Goal: Information Seeking & Learning: Learn about a topic

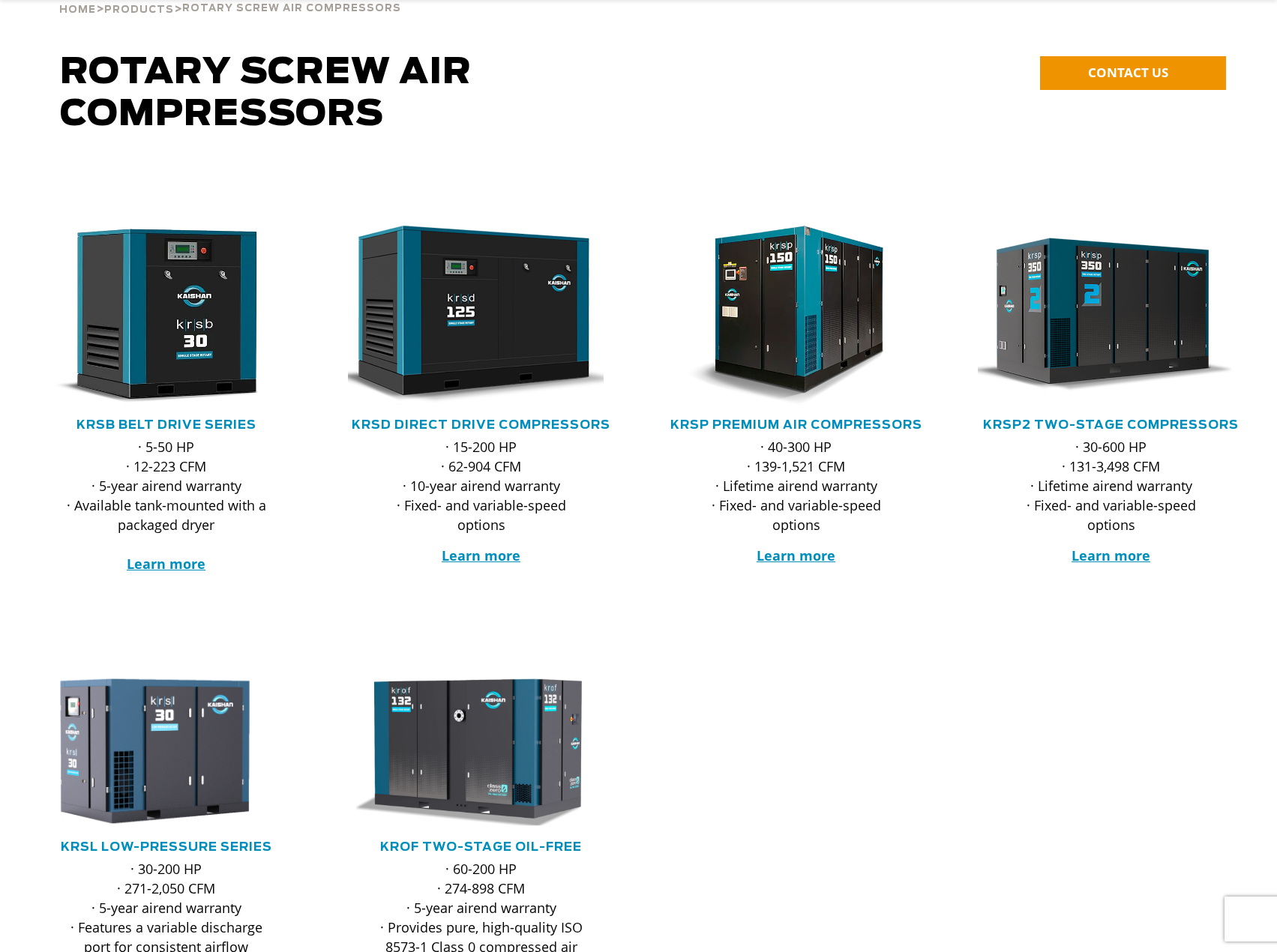
scroll to position [150, 0]
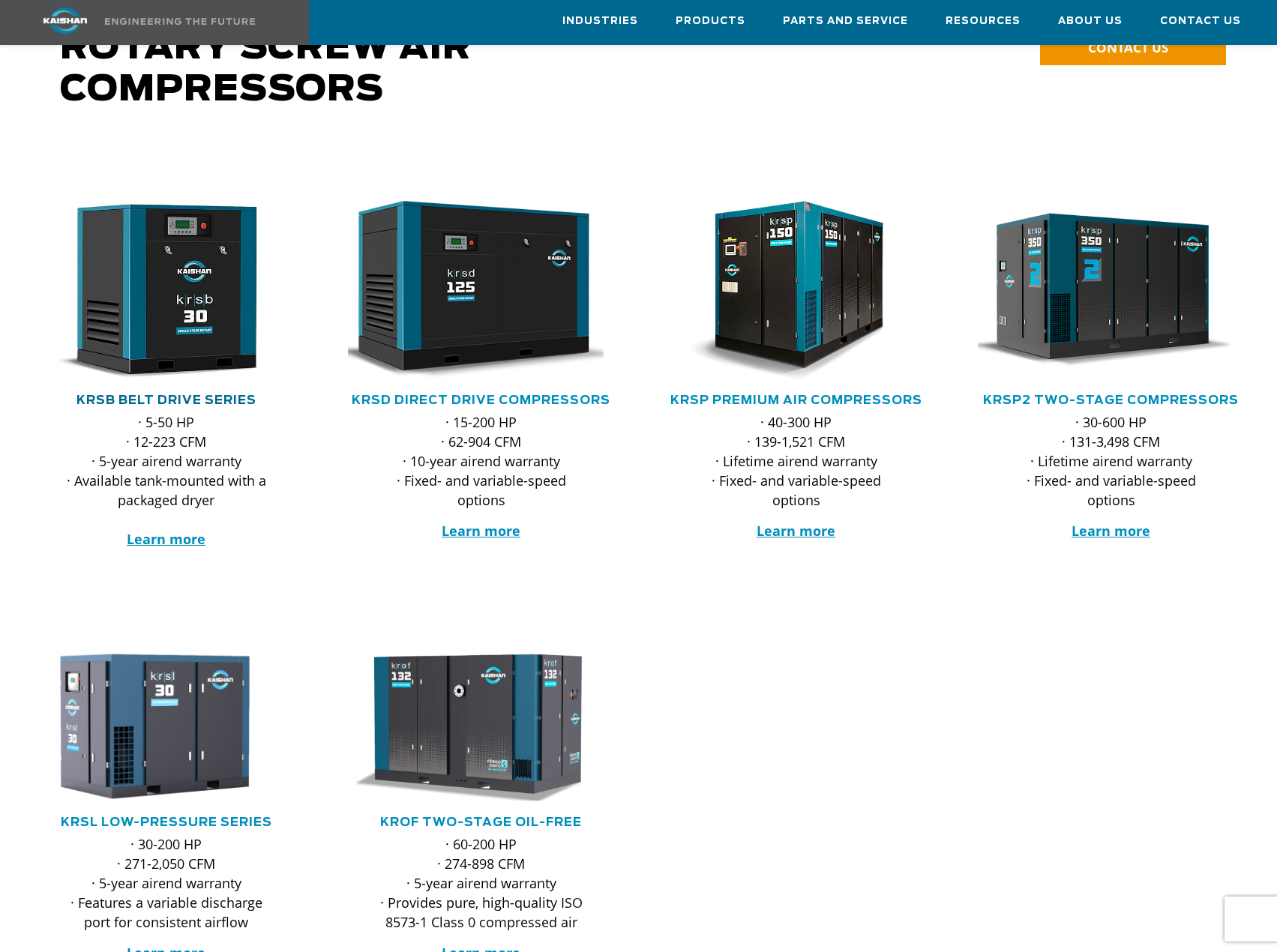
click at [171, 394] on link "KRSB Belt Drive Series" at bounding box center [166, 400] width 180 height 12
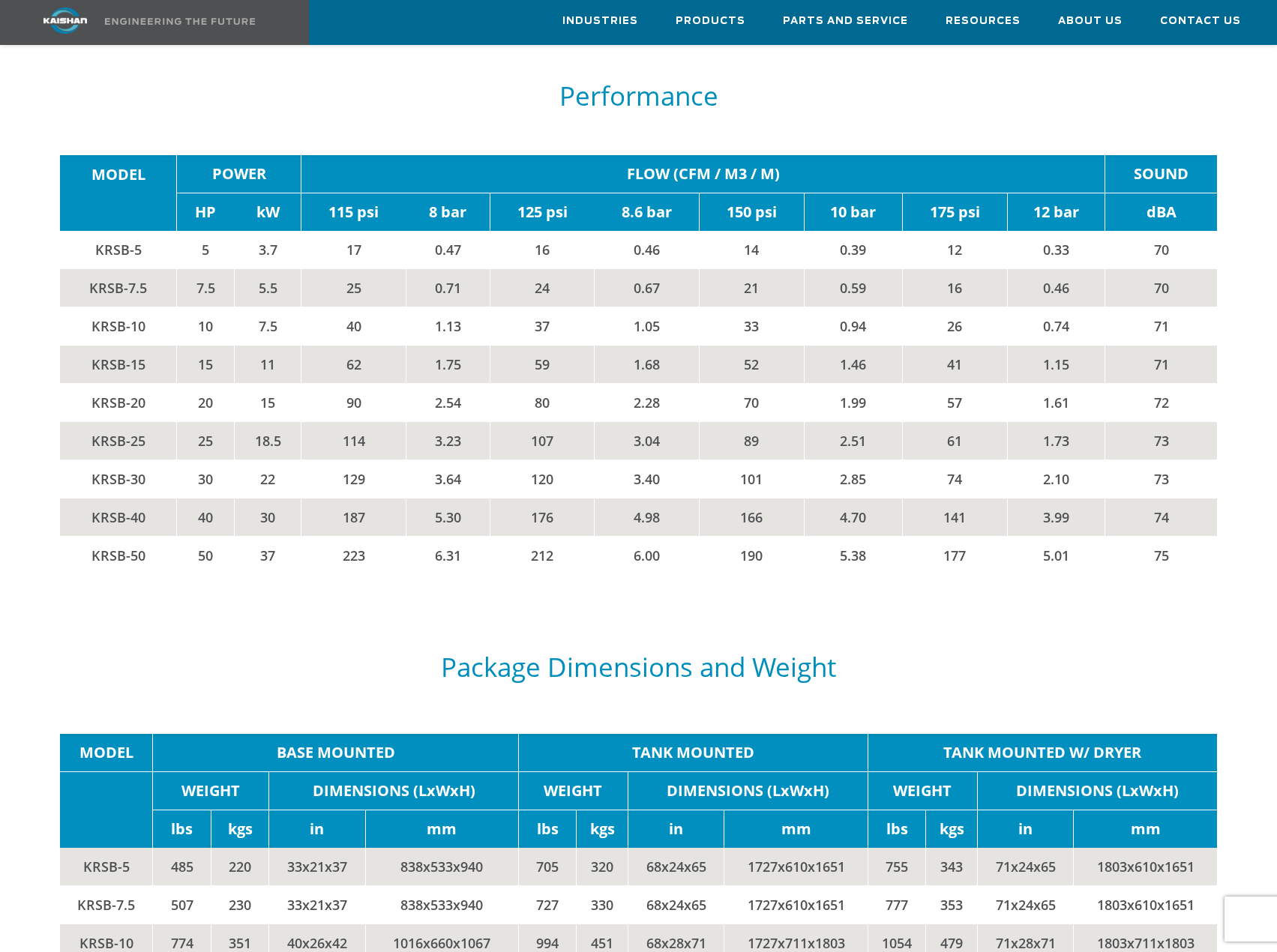
scroll to position [2399, 0]
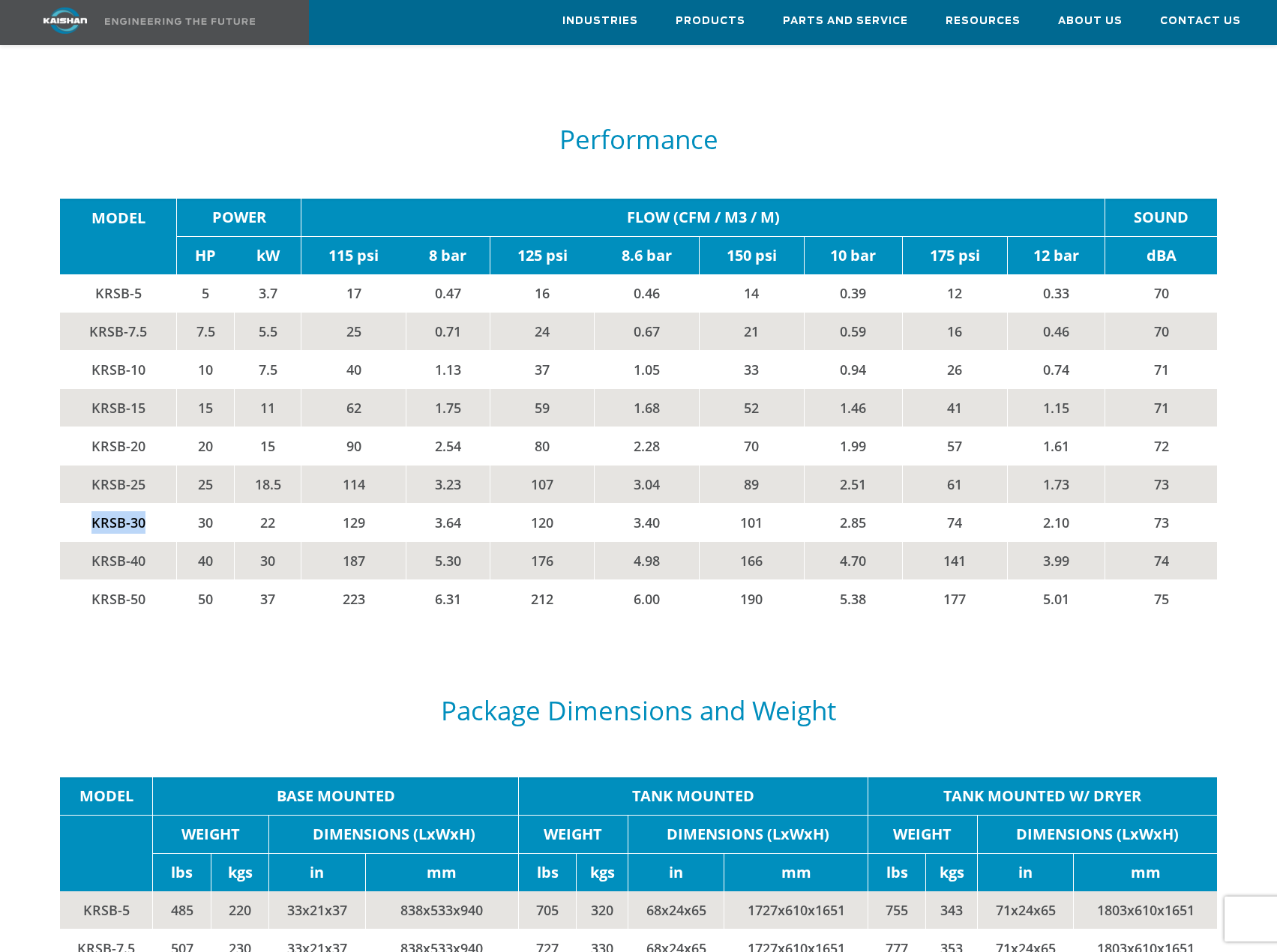
drag, startPoint x: 148, startPoint y: 502, endPoint x: 94, endPoint y: 502, distance: 54.0
click at [94, 504] on td "KRSB-30" at bounding box center [117, 523] width 116 height 39
click at [118, 504] on td "KRSB-30" at bounding box center [117, 523] width 116 height 39
drag, startPoint x: 152, startPoint y: 463, endPoint x: 86, endPoint y: 457, distance: 66.3
click at [86, 466] on td "KRSB-25" at bounding box center [117, 485] width 116 height 39
